Goal: Information Seeking & Learning: Learn about a topic

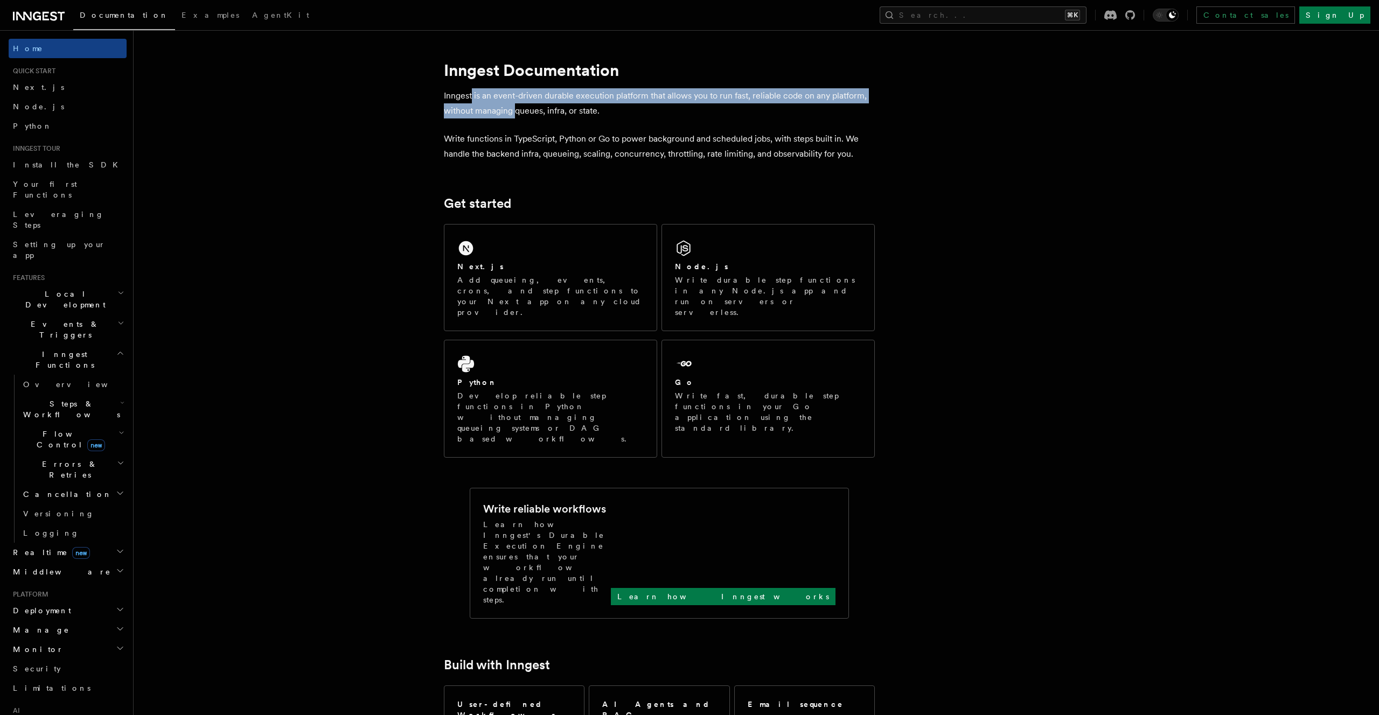
drag, startPoint x: 471, startPoint y: 100, endPoint x: 518, endPoint y: 108, distance: 48.1
click at [514, 107] on p "Inngest is an event-driven durable execution platform that allows you to run fa…" at bounding box center [659, 103] width 431 height 30
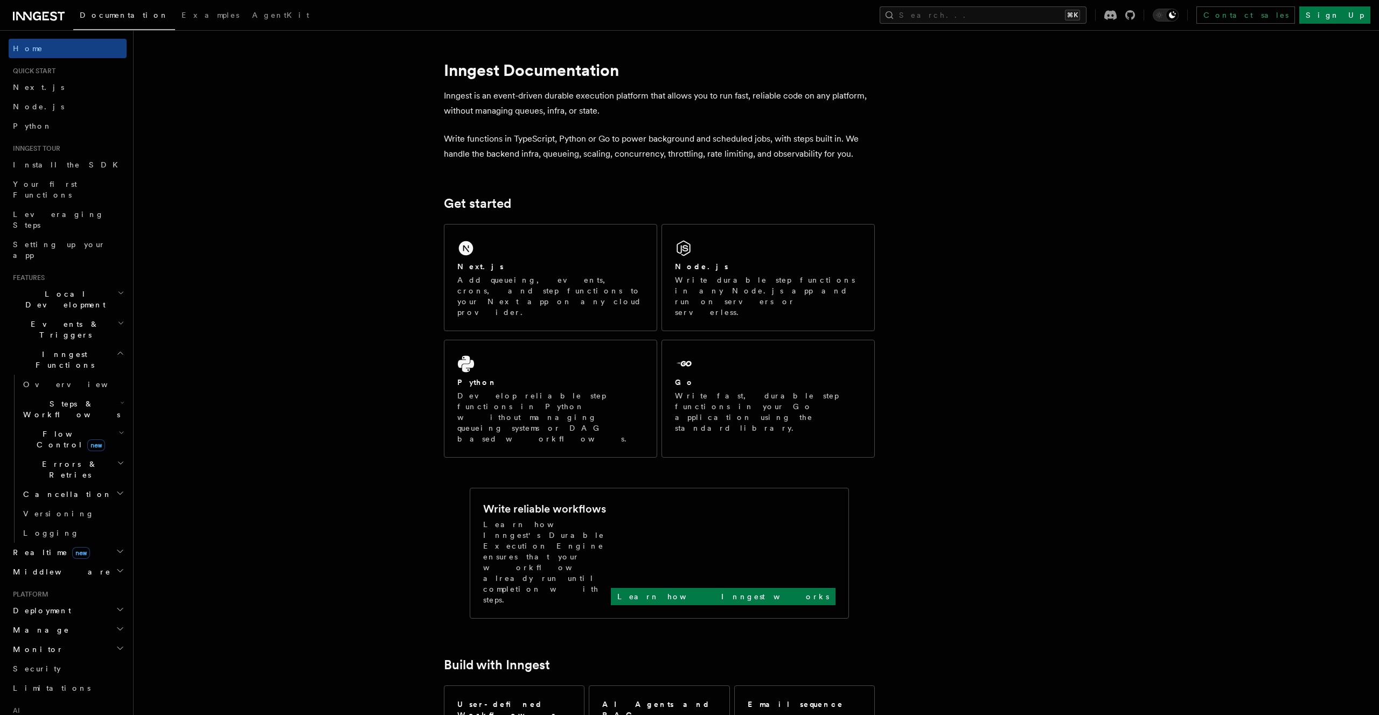
click at [519, 108] on p "Inngest is an event-driven durable execution platform that allows you to run fa…" at bounding box center [659, 103] width 431 height 30
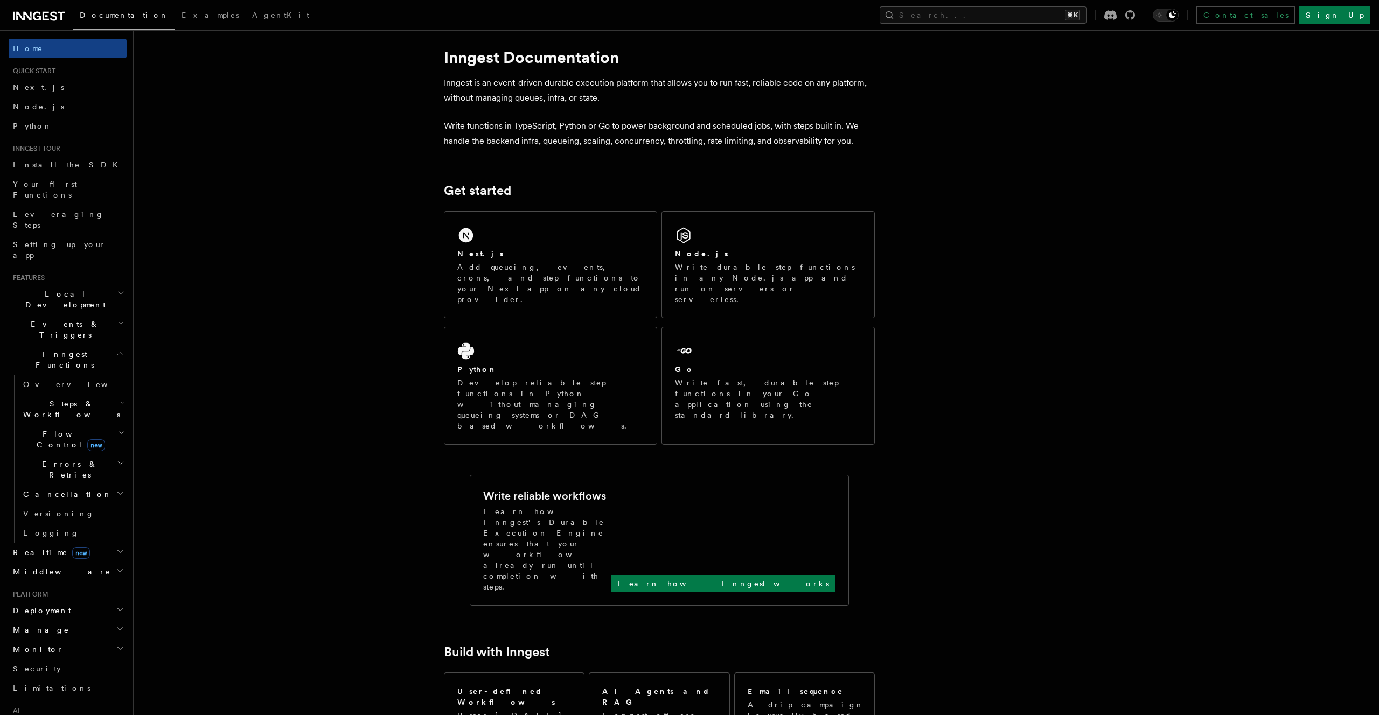
scroll to position [14, 0]
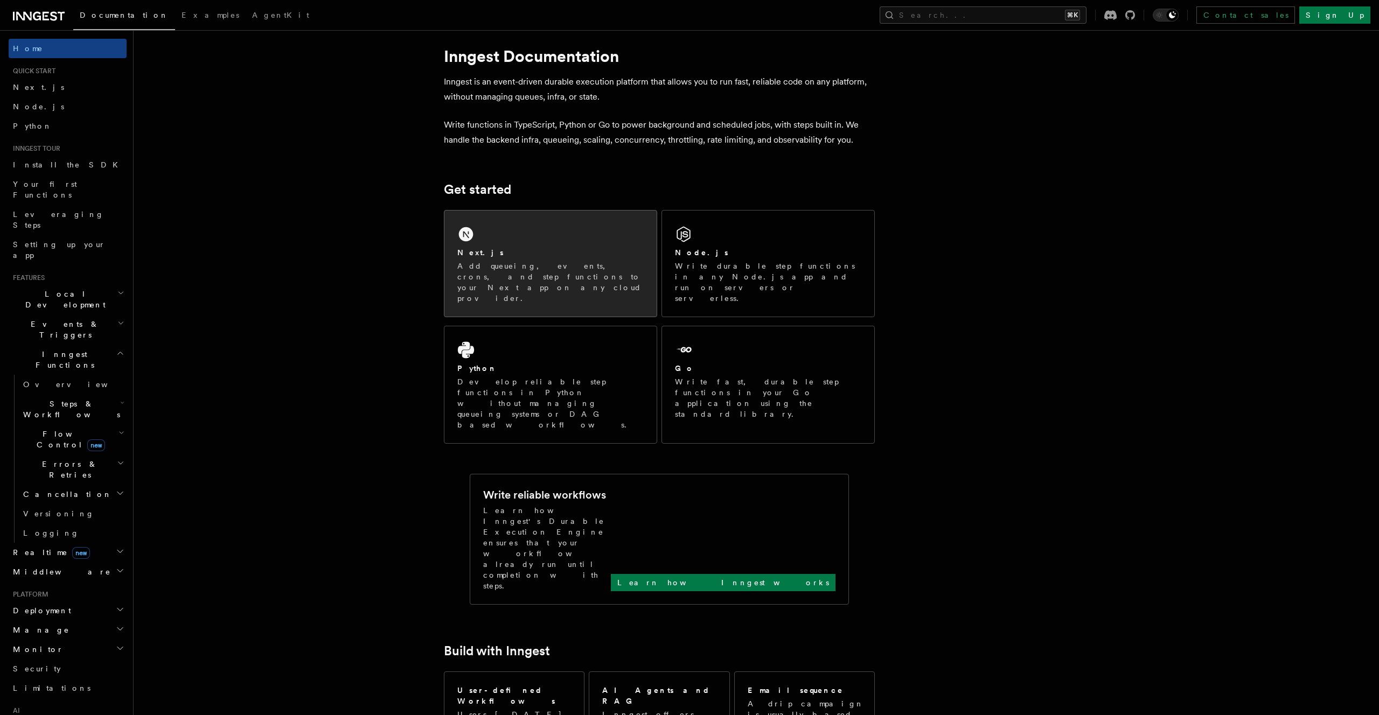
click at [549, 261] on p "Add queueing, events, crons, and step functions to your Next app on any cloud p…" at bounding box center [550, 282] width 186 height 43
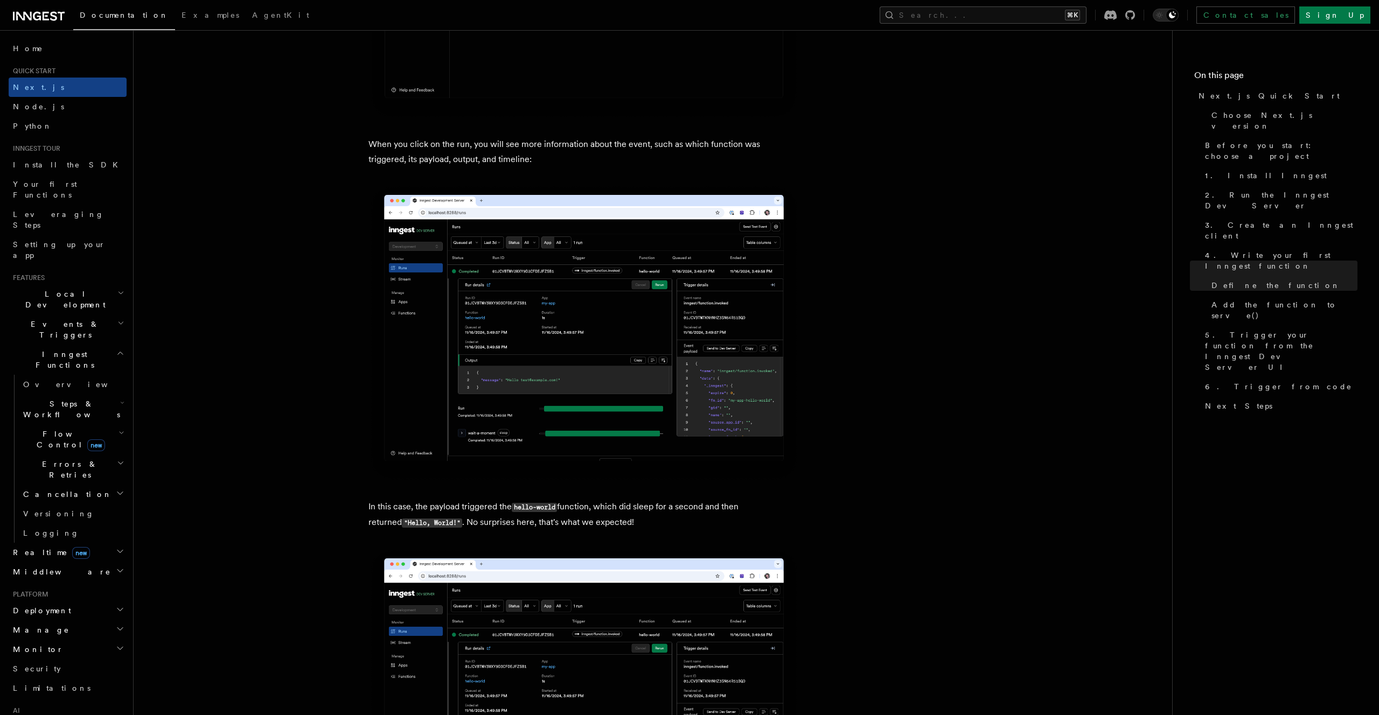
scroll to position [3900, 0]
click at [617, 351] on img at bounding box center [583, 333] width 431 height 298
